Goal: Use online tool/utility: Utilize a website feature to perform a specific function

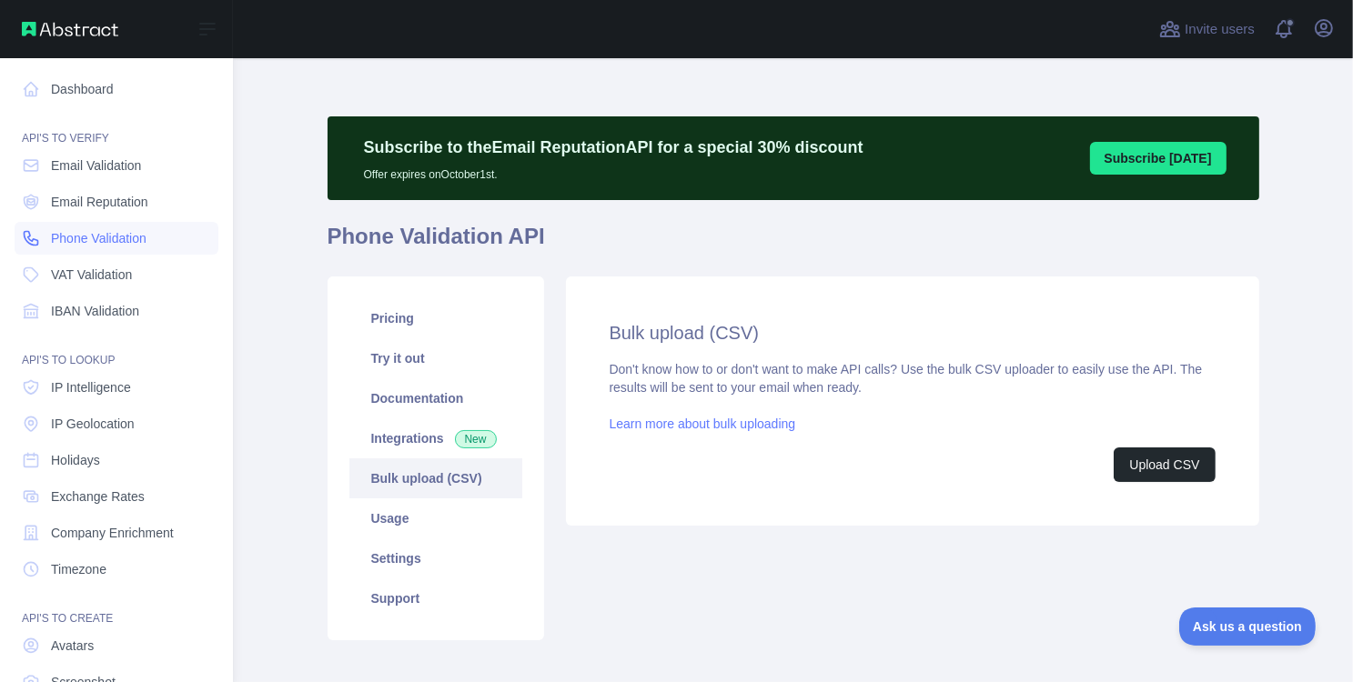
click at [82, 236] on span "Phone Validation" at bounding box center [99, 238] width 96 height 18
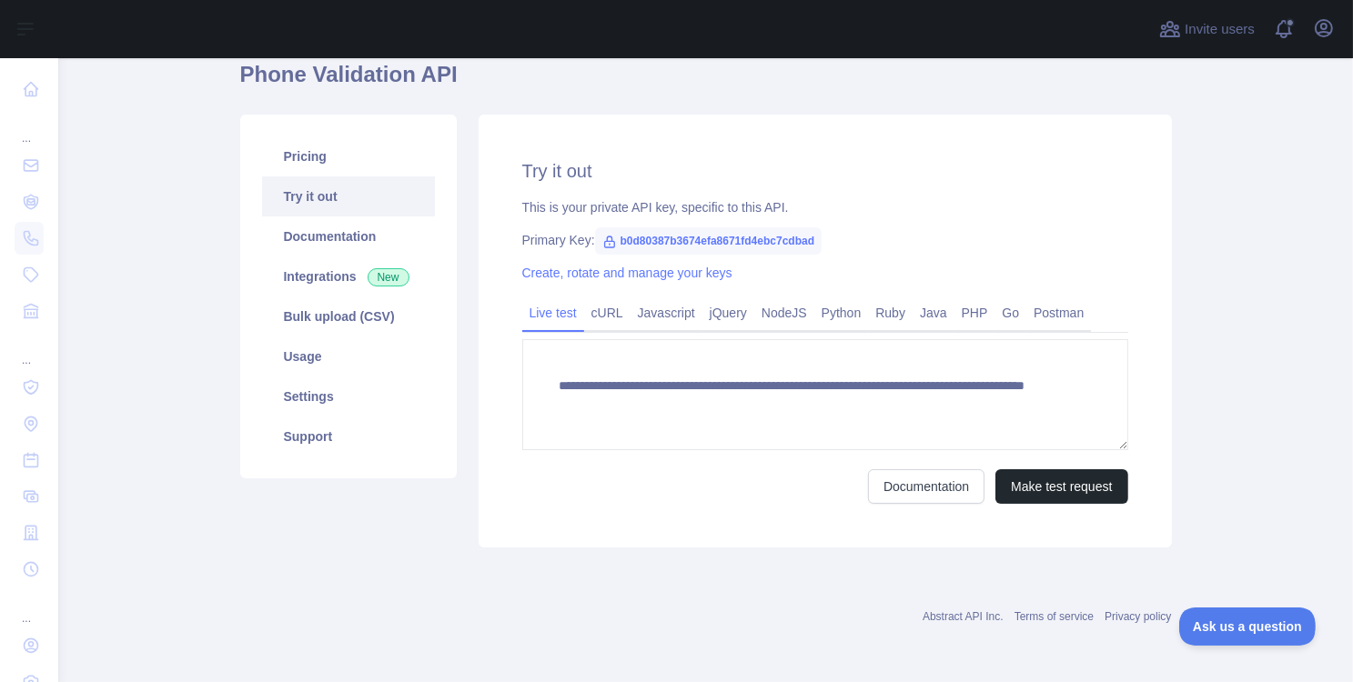
scroll to position [156, 0]
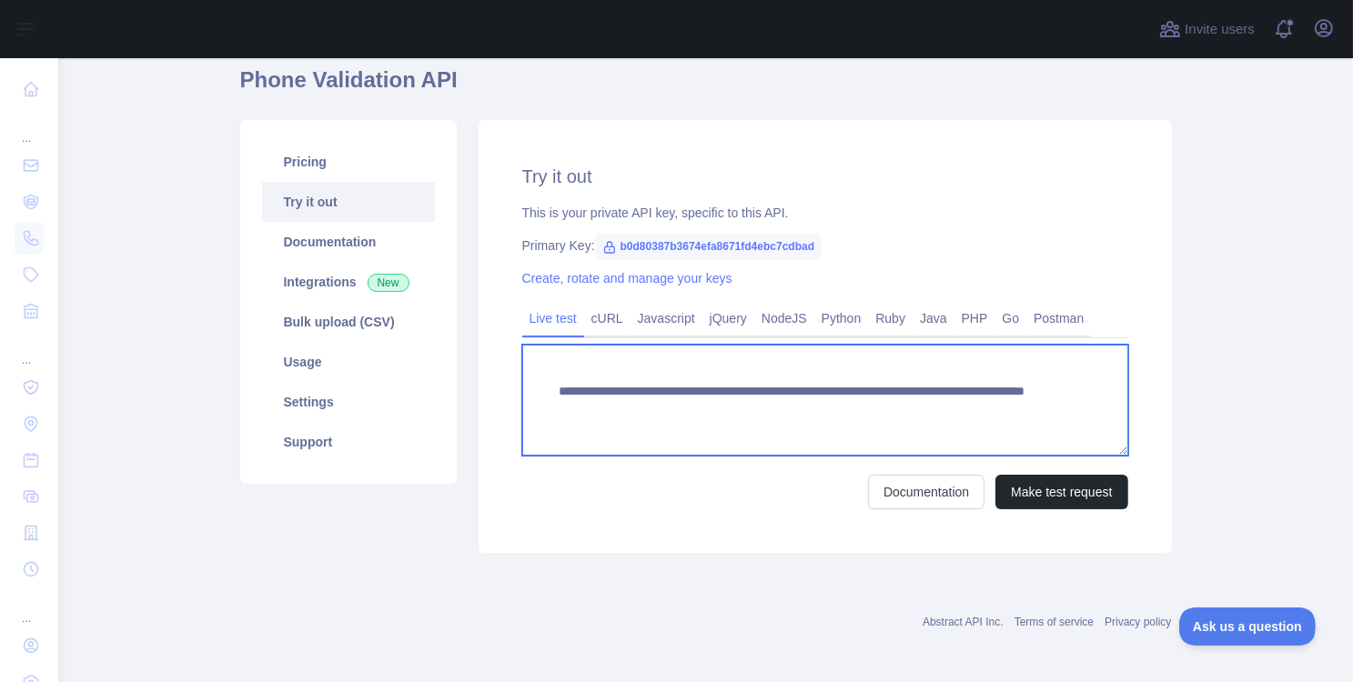
click at [884, 405] on textarea "**********" at bounding box center [825, 400] width 606 height 111
paste textarea
type textarea "**********"
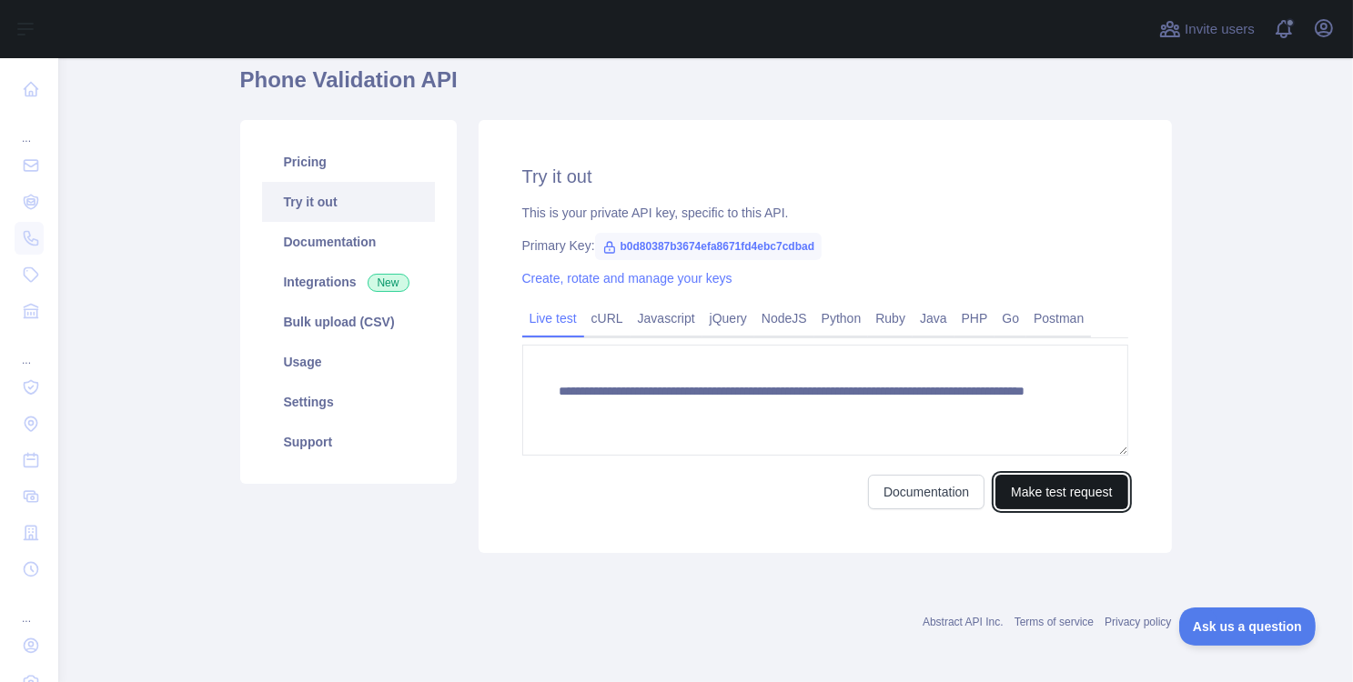
click at [1017, 499] on button "Make test request" at bounding box center [1061, 492] width 132 height 35
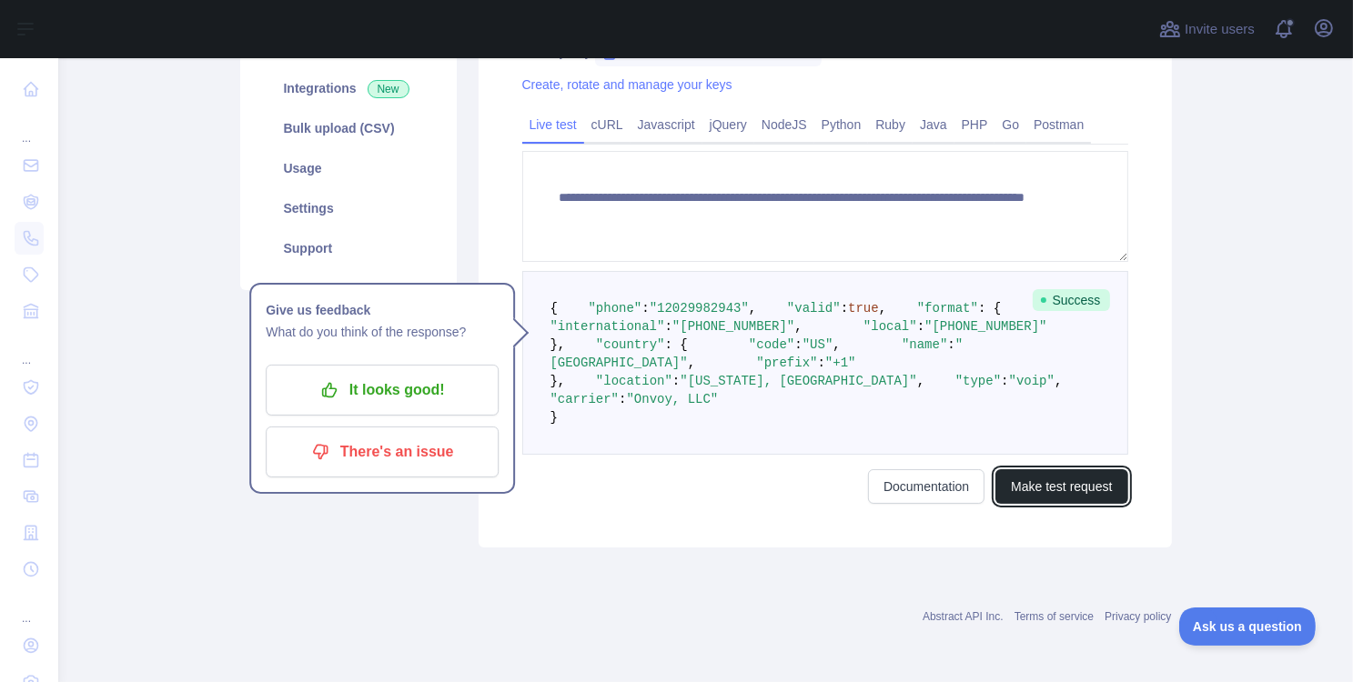
scroll to position [400, 0]
click at [601, 110] on link "cURL" at bounding box center [607, 124] width 46 height 29
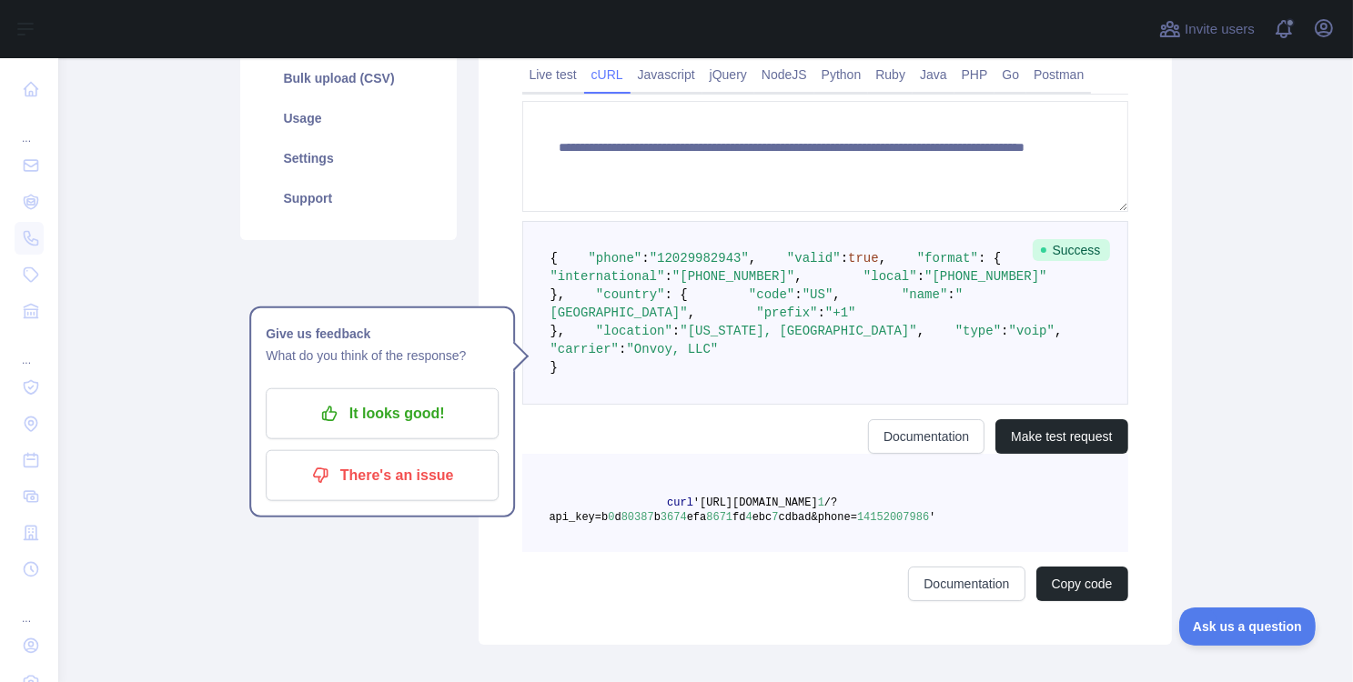
scroll to position [144, 0]
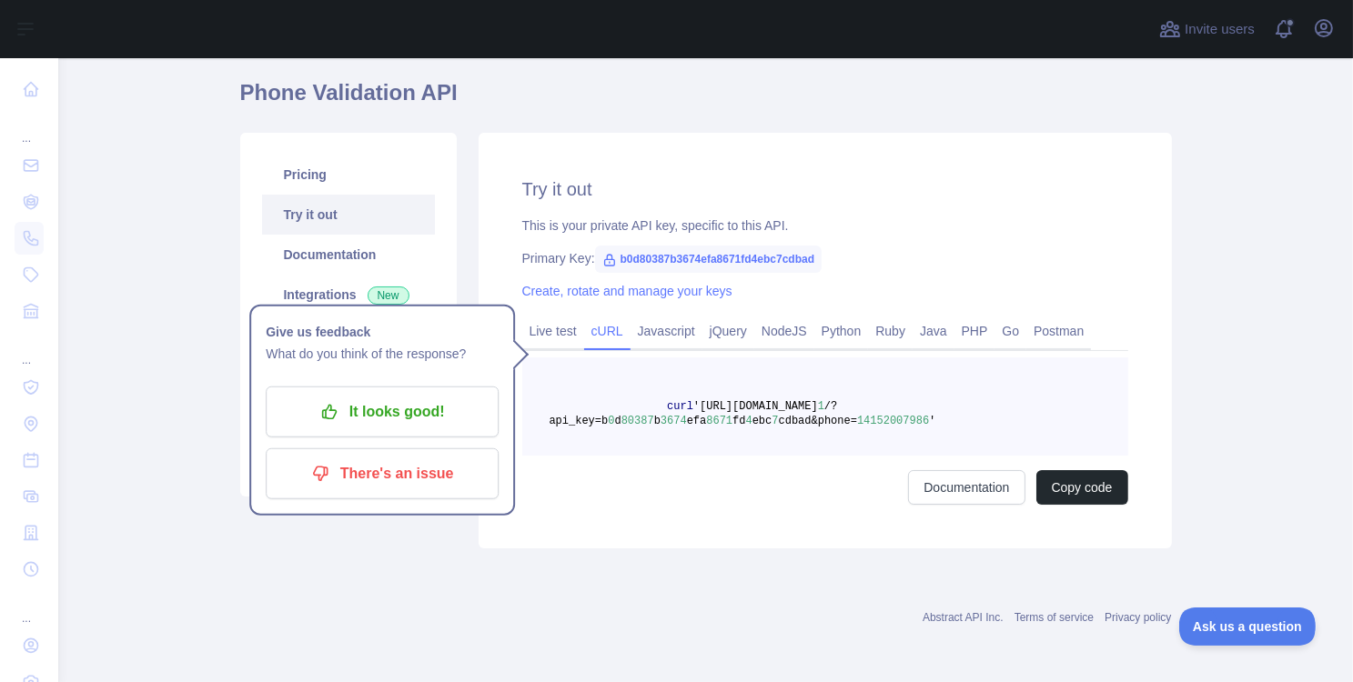
click at [950, 427] on pre "curl '[URL][DOMAIN_NAME] 1 /?api_key=b 0 d 80387 b 3674 efa 8671 fd 4 ebc 7 cdb…" at bounding box center [825, 407] width 606 height 98
drag, startPoint x: 950, startPoint y: 427, endPoint x: 661, endPoint y: 405, distance: 290.1
click at [661, 405] on pre "curl '[URL][DOMAIN_NAME] 1 /?api_key=b 0 d 80387 b 3674 efa 8671 fd 4 ebc 7 cdb…" at bounding box center [825, 407] width 606 height 98
copy span "curl '[URL][DOMAIN_NAME] 1 /?api_key=b 0 d 80387 b 3674 efa 8671 fd 4 ebc 7 cdb…"
